Goal: Find specific page/section: Find specific page/section

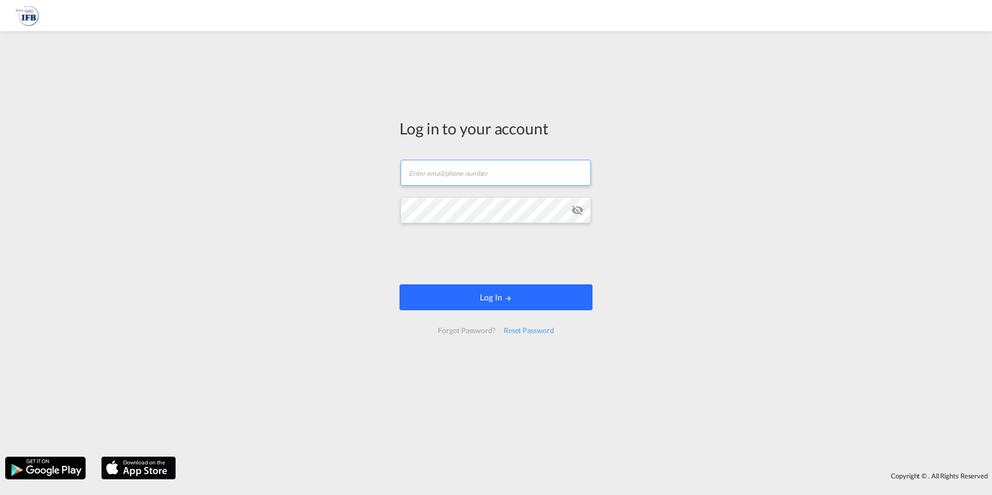
type input "[DOMAIN_NAME][EMAIL_ADDRESS][PERSON_NAME][DOMAIN_NAME]"
click at [523, 301] on button "Log In" at bounding box center [496, 297] width 193 height 26
